Goal: Task Accomplishment & Management: Manage account settings

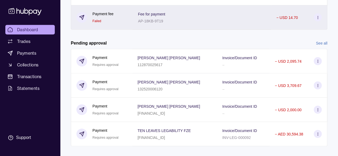
scroll to position [241, 0]
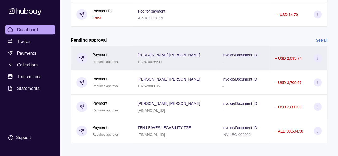
click at [316, 56] on icon at bounding box center [318, 58] width 4 height 4
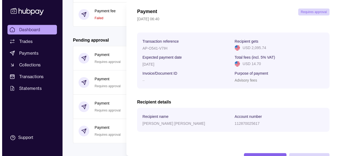
scroll to position [40, 0]
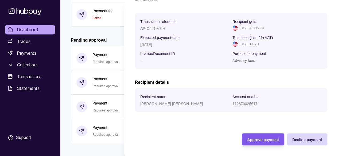
click at [247, 139] on span "Approve payment" at bounding box center [263, 140] width 32 height 4
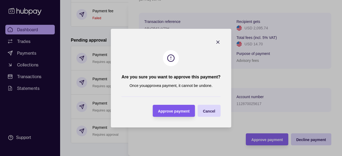
click at [163, 114] on div "Approve payment" at bounding box center [174, 111] width 32 height 6
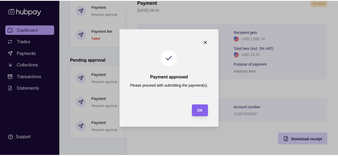
scroll to position [219, 0]
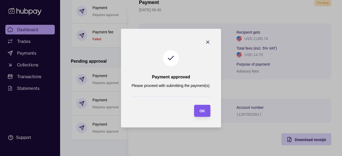
click at [198, 114] on div "OK" at bounding box center [198, 111] width 14 height 12
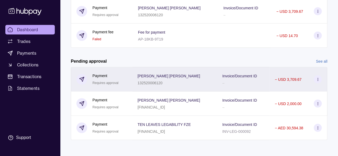
click at [319, 78] on icon at bounding box center [318, 80] width 4 height 4
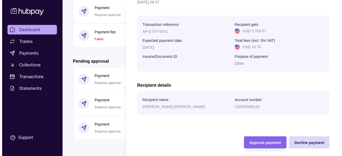
scroll to position [40, 0]
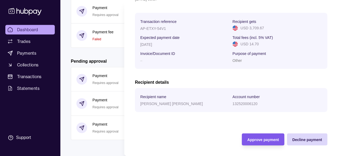
click at [263, 139] on span "Approve payment" at bounding box center [263, 140] width 32 height 4
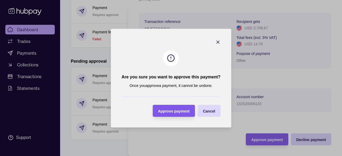
click at [167, 108] on div "Approve payment" at bounding box center [174, 111] width 32 height 6
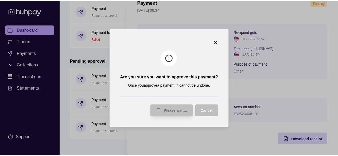
scroll to position [195, 0]
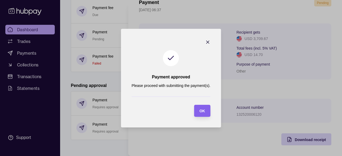
click at [206, 43] on icon "button" at bounding box center [207, 42] width 5 height 5
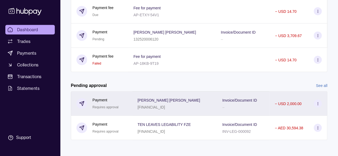
click at [224, 104] on div "–" at bounding box center [239, 107] width 35 height 6
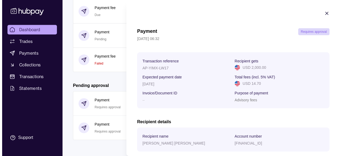
scroll to position [40, 0]
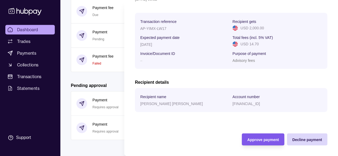
click at [256, 138] on span "Approve payment" at bounding box center [263, 140] width 32 height 4
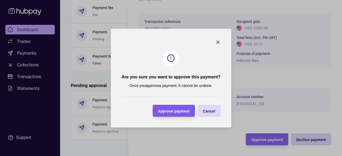
click at [161, 107] on div "Approve payment" at bounding box center [170, 111] width 40 height 12
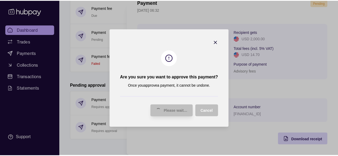
scroll to position [171, 0]
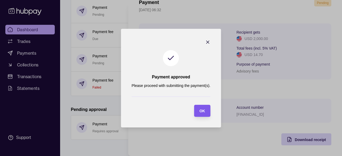
click at [204, 114] on div "OK" at bounding box center [202, 111] width 6 height 6
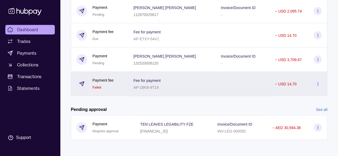
scroll to position [0, 0]
